Goal: Book appointment/travel/reservation

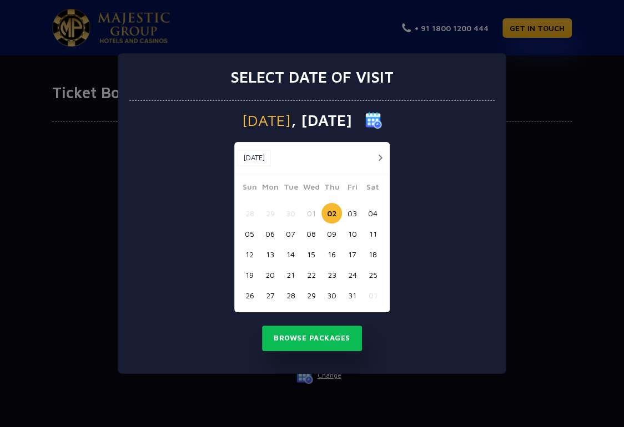
click at [381, 158] on button "button" at bounding box center [380, 158] width 14 height 14
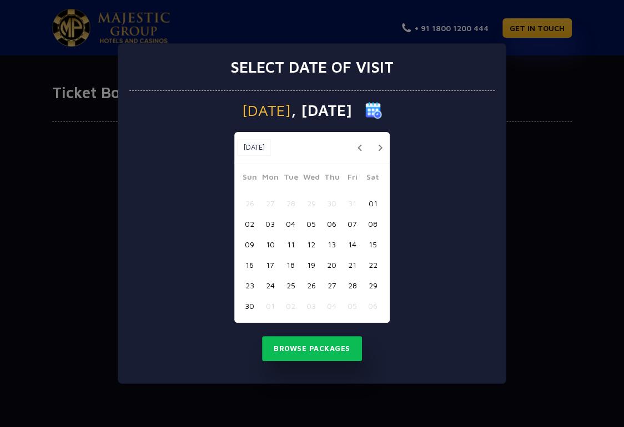
click at [331, 221] on button "06" at bounding box center [331, 224] width 21 height 21
click at [315, 351] on button "Browse Packages" at bounding box center [312, 349] width 100 height 26
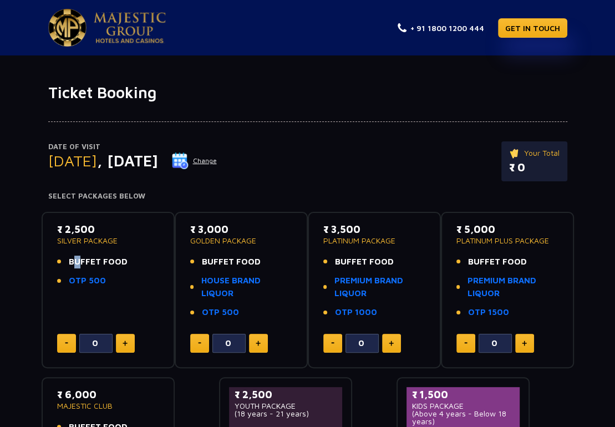
drag, startPoint x: 79, startPoint y: 263, endPoint x: 130, endPoint y: 263, distance: 51.6
click at [130, 263] on li "BUFFET FOOD" at bounding box center [108, 262] width 102 height 13
drag, startPoint x: 59, startPoint y: 226, endPoint x: 99, endPoint y: 228, distance: 39.4
click at [99, 228] on p "₹ 2,500" at bounding box center [108, 229] width 102 height 15
drag, startPoint x: 62, startPoint y: 240, endPoint x: 125, endPoint y: 247, distance: 63.2
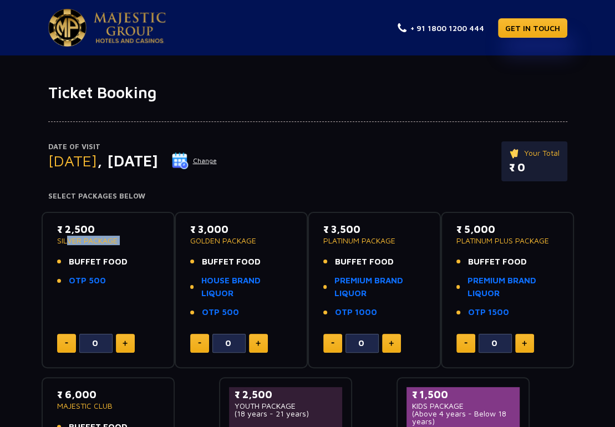
click at [121, 247] on div "₹ 2,500 SILVER PACKAGE BUFFET FOOD OTP 500" at bounding box center [108, 258] width 102 height 72
drag, startPoint x: 204, startPoint y: 239, endPoint x: 280, endPoint y: 244, distance: 76.1
click at [279, 242] on p "GOLDEN PACKAGE" at bounding box center [241, 241] width 102 height 8
click at [226, 283] on link "HOUSE BRAND LIQUOR" at bounding box center [246, 287] width 90 height 25
drag, startPoint x: 331, startPoint y: 245, endPoint x: 386, endPoint y: 267, distance: 59.7
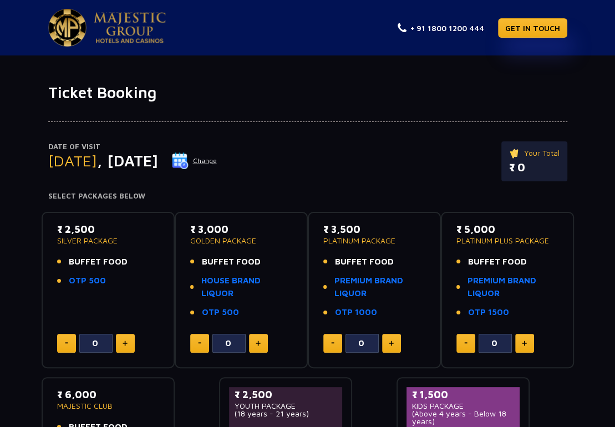
click at [389, 245] on div "₹ 3,500 PLATINUM PACKAGE BUFFET FOOD PREMIUM BRAND LIQUOR OTP 1000" at bounding box center [374, 274] width 102 height 104
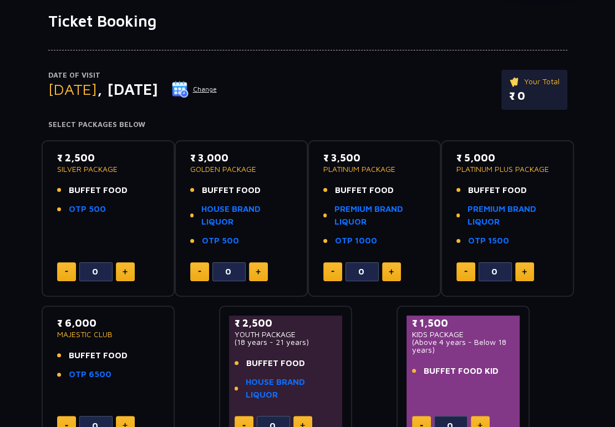
scroll to position [92, 0]
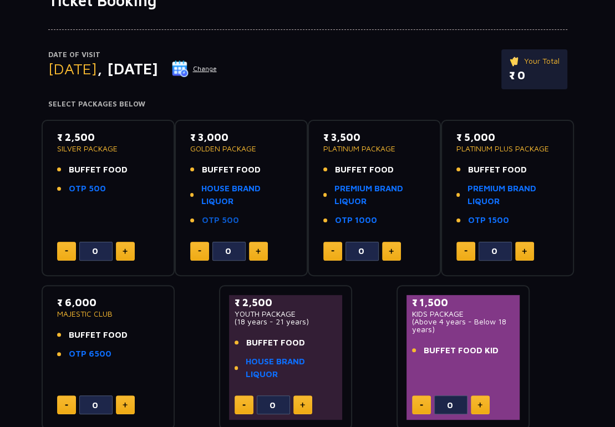
click at [226, 219] on link "OTP 500" at bounding box center [220, 220] width 37 height 13
drag, startPoint x: 186, startPoint y: 133, endPoint x: 247, endPoint y: 135, distance: 61.6
click at [247, 135] on div "₹ 3,000 GOLDEN PACKAGE BUFFET FOOD HOUSE BRAND LIQUOR OTP 500 0" at bounding box center [241, 198] width 113 height 136
click at [262, 252] on button at bounding box center [258, 251] width 19 height 19
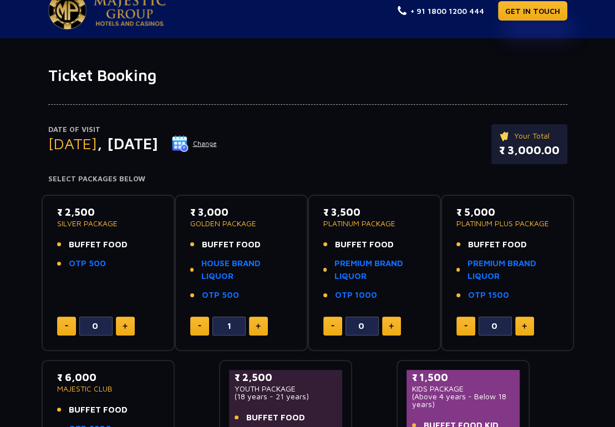
scroll to position [0, 0]
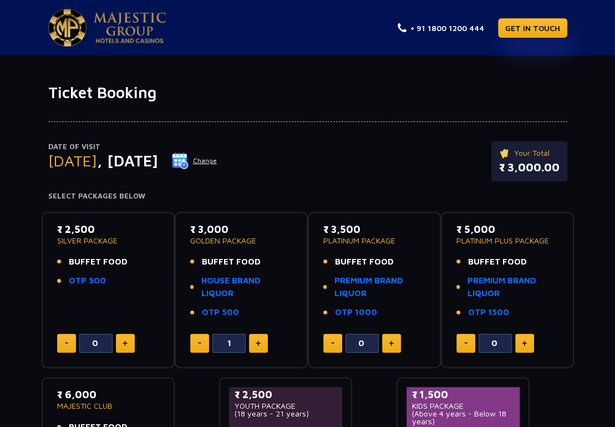
drag, startPoint x: 201, startPoint y: 341, endPoint x: 209, endPoint y: 332, distance: 11.4
click at [201, 341] on button at bounding box center [199, 343] width 19 height 19
type input "0"
click at [217, 292] on link "HOUSE BRAND LIQUOR" at bounding box center [246, 287] width 90 height 25
drag, startPoint x: 44, startPoint y: 168, endPoint x: 130, endPoint y: 168, distance: 86.0
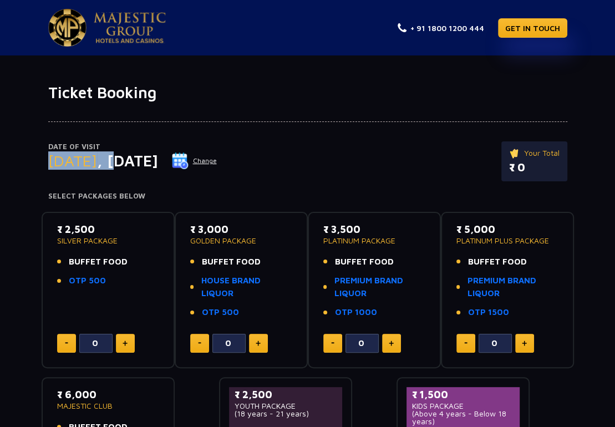
click at [130, 168] on div "Date of Visit [DATE] Change Your Total ₹ 0 Select Packages Below" at bounding box center [308, 151] width 533 height 99
click at [158, 161] on span ", [DATE]" at bounding box center [127, 160] width 61 height 18
drag, startPoint x: 121, startPoint y: 161, endPoint x: 213, endPoint y: 158, distance: 92.2
click at [158, 158] on span ", [DATE]" at bounding box center [127, 160] width 61 height 18
drag, startPoint x: 186, startPoint y: 244, endPoint x: 259, endPoint y: 240, distance: 73.3
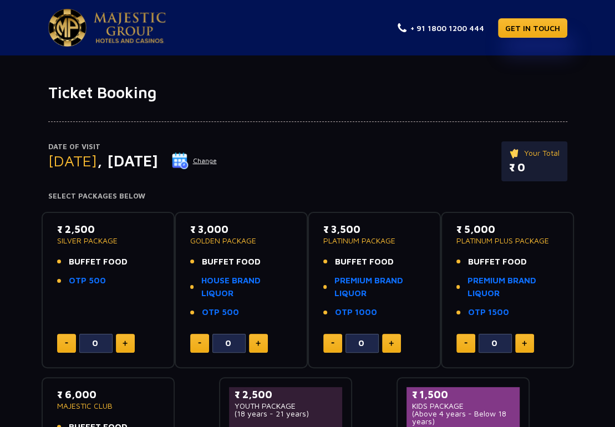
click at [259, 240] on div "₹ 3,000 GOLDEN PACKAGE BUFFET FOOD HOUSE BRAND LIQUOR OTP 500 0" at bounding box center [241, 290] width 113 height 136
click at [259, 240] on p "GOLDEN PACKAGE" at bounding box center [241, 241] width 102 height 8
drag, startPoint x: 186, startPoint y: 239, endPoint x: 273, endPoint y: 237, distance: 87.1
click at [273, 237] on div "₹ 3,000 GOLDEN PACKAGE BUFFET FOOD HOUSE BRAND LIQUOR OTP 500 0" at bounding box center [241, 290] width 113 height 136
click at [217, 245] on div "₹ 3,000 GOLDEN PACKAGE BUFFET FOOD HOUSE BRAND LIQUOR OTP 500" at bounding box center [241, 274] width 102 height 104
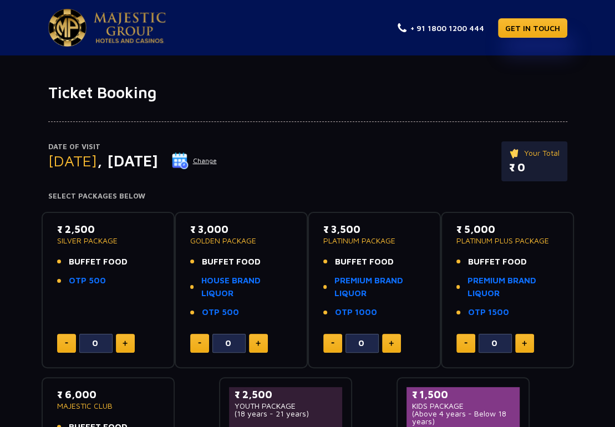
drag, startPoint x: 191, startPoint y: 233, endPoint x: 236, endPoint y: 228, distance: 44.7
click at [236, 228] on p "₹ 3,000" at bounding box center [241, 229] width 102 height 15
drag, startPoint x: 190, startPoint y: 240, endPoint x: 257, endPoint y: 241, distance: 67.1
click at [257, 241] on p "GOLDEN PACKAGE" at bounding box center [241, 241] width 102 height 8
click at [193, 248] on div "₹ 3,000 GOLDEN PACKAGE BUFFET FOOD HOUSE BRAND LIQUOR OTP 500" at bounding box center [241, 274] width 102 height 104
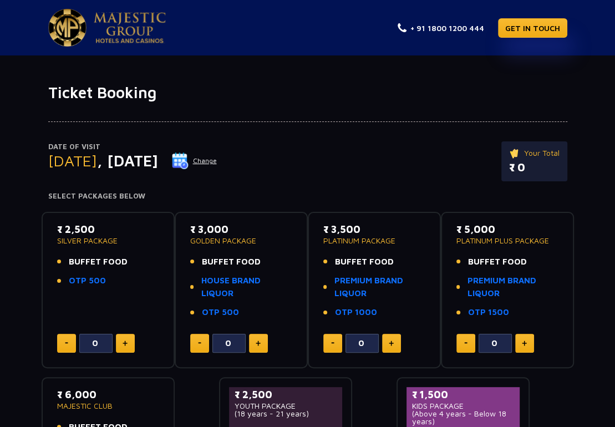
drag, startPoint x: 197, startPoint y: 233, endPoint x: 234, endPoint y: 229, distance: 36.8
click at [234, 229] on p "₹ 3,000" at bounding box center [241, 229] width 102 height 15
drag, startPoint x: 183, startPoint y: 242, endPoint x: 265, endPoint y: 242, distance: 82.1
click at [265, 242] on div "₹ 3,000 GOLDEN PACKAGE BUFFET FOOD HOUSE BRAND LIQUOR OTP 500 0" at bounding box center [241, 290] width 133 height 156
click at [198, 256] on li "BUFFET FOOD" at bounding box center [241, 262] width 102 height 13
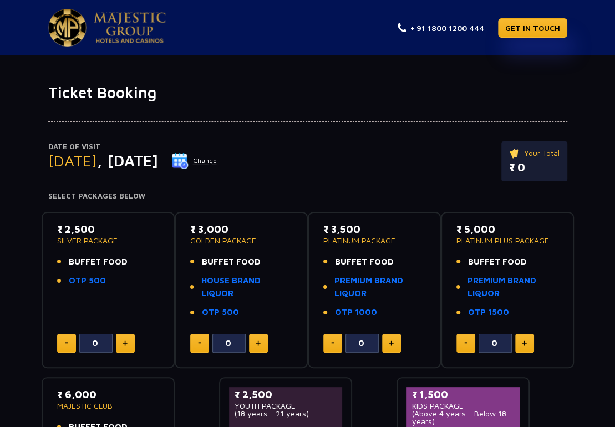
drag, startPoint x: 192, startPoint y: 234, endPoint x: 273, endPoint y: 229, distance: 80.6
click at [273, 229] on p "₹ 3,000" at bounding box center [241, 229] width 102 height 15
click at [199, 239] on p "GOLDEN PACKAGE" at bounding box center [241, 241] width 102 height 8
drag, startPoint x: 191, startPoint y: 234, endPoint x: 245, endPoint y: 240, distance: 54.2
click at [245, 240] on div "₹ 3,000 GOLDEN PACKAGE" at bounding box center [241, 233] width 102 height 23
